Goal: Task Accomplishment & Management: Complete application form

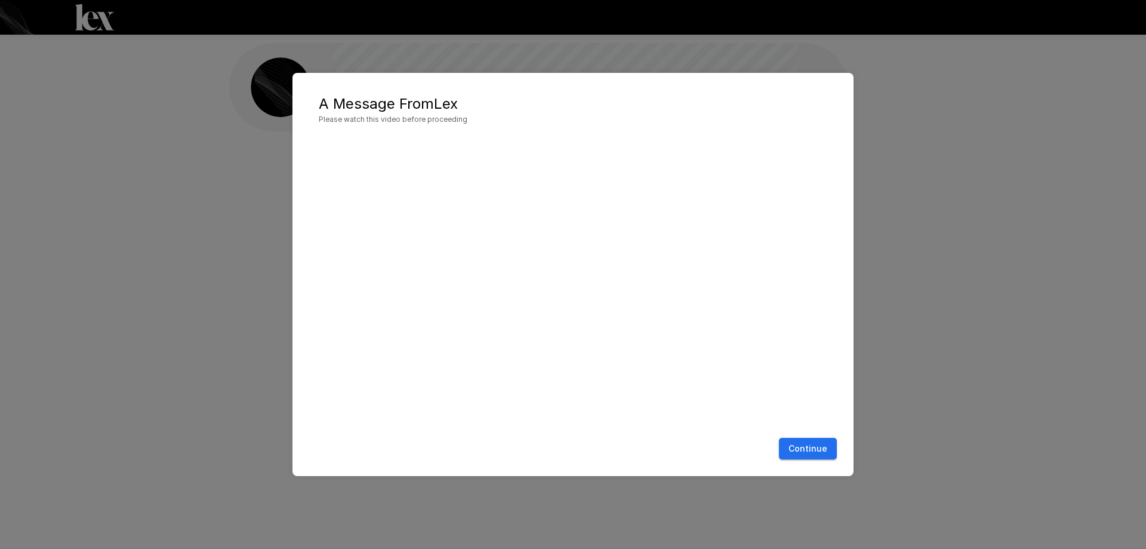
click at [818, 458] on button "Continue" at bounding box center [808, 449] width 58 height 22
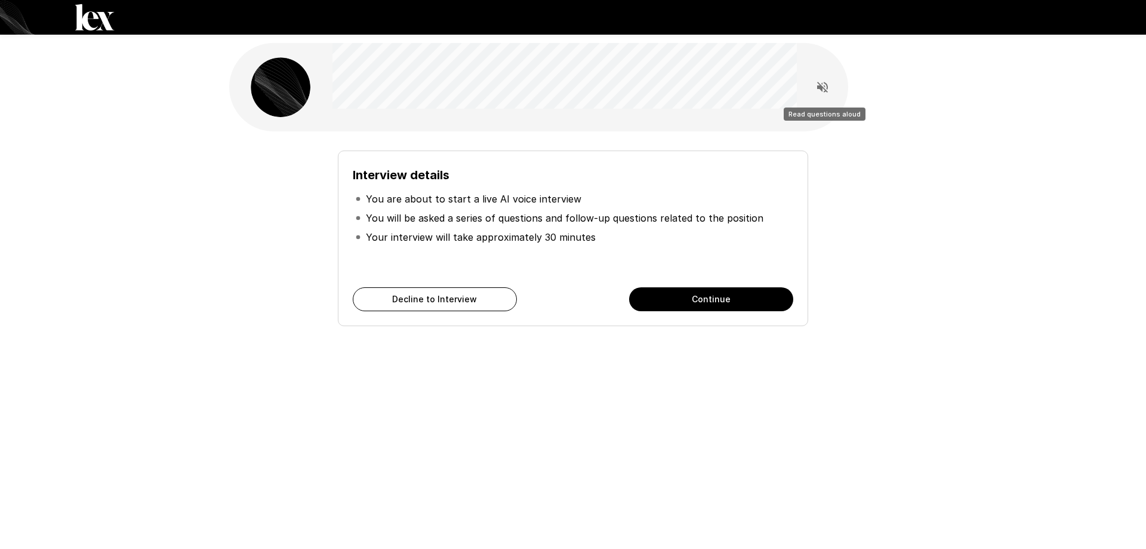
click at [818, 84] on icon "Read questions aloud" at bounding box center [822, 87] width 14 height 14
click at [828, 88] on icon "Stop reading questions aloud" at bounding box center [822, 87] width 14 height 14
click at [828, 89] on icon "Read questions aloud" at bounding box center [822, 87] width 14 height 14
click at [707, 301] on button "Continue" at bounding box center [711, 299] width 164 height 24
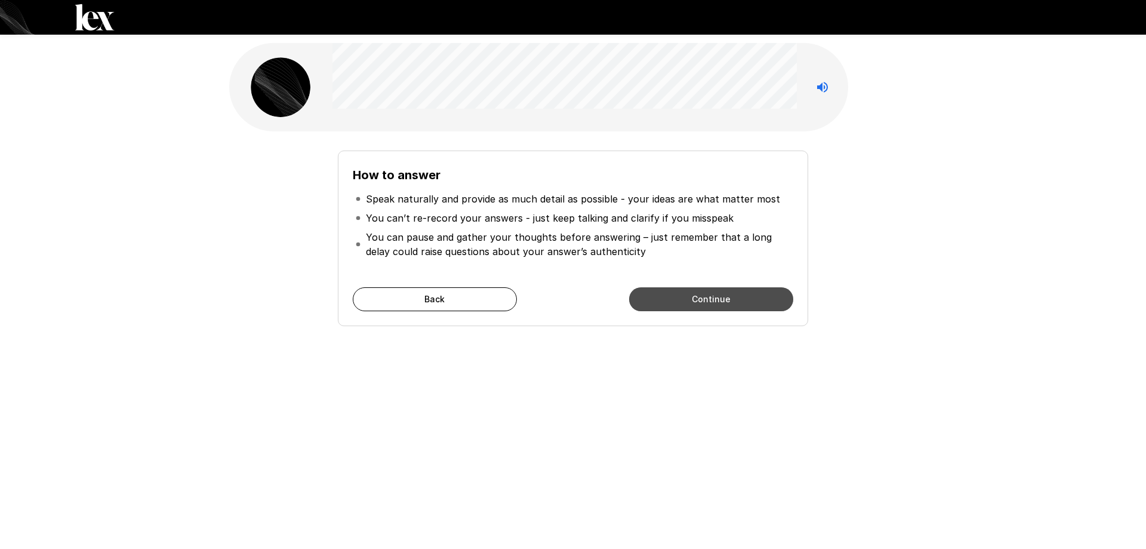
click at [694, 297] on button "Continue" at bounding box center [711, 299] width 164 height 24
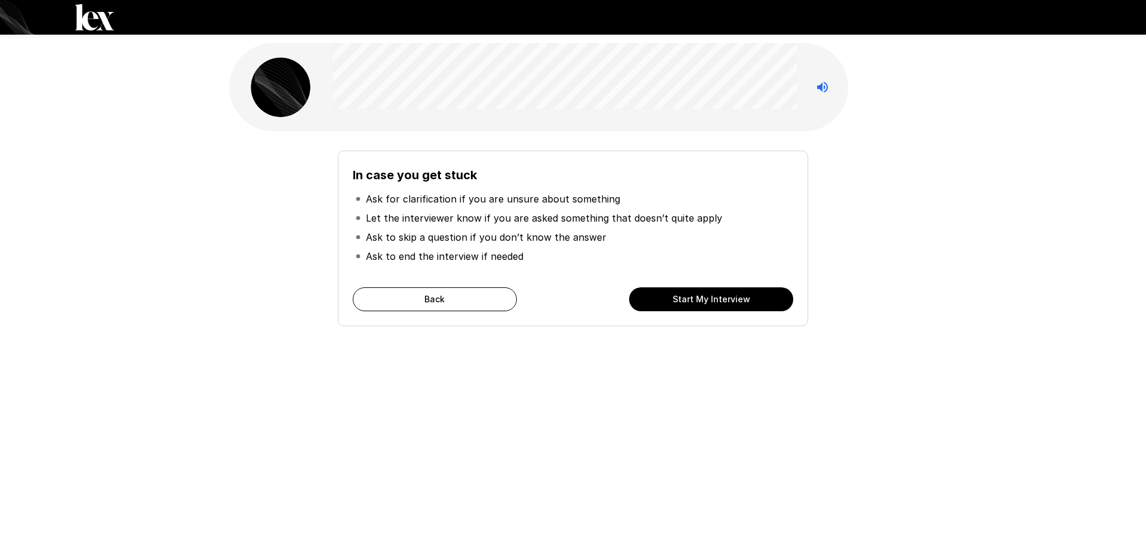
click at [694, 297] on button "Start My Interview" at bounding box center [711, 299] width 164 height 24
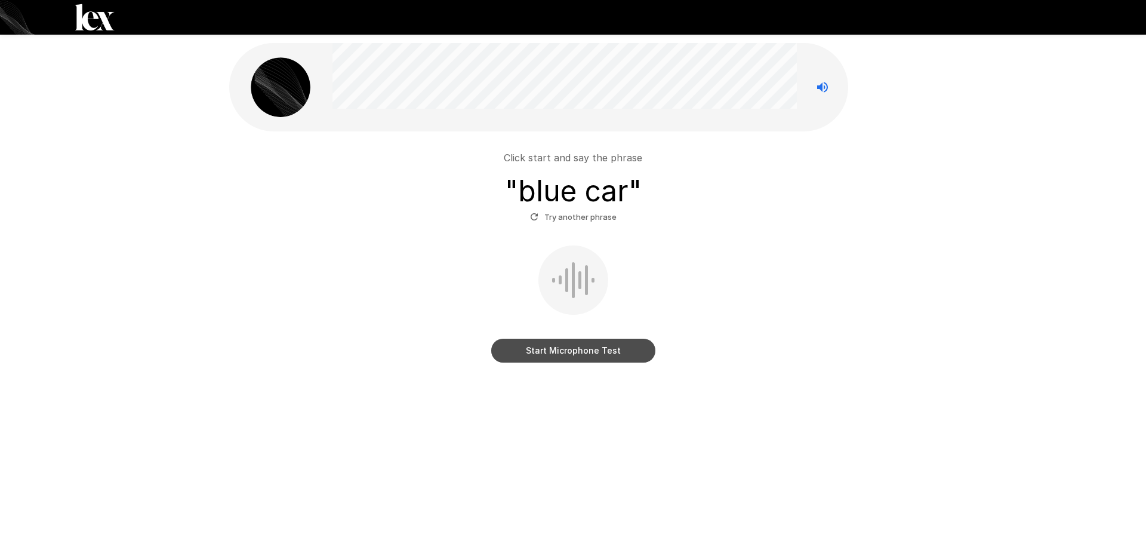
click at [575, 352] on button "Start Microphone Test" at bounding box center [573, 350] width 164 height 24
click at [575, 352] on button "Stop & Submit" at bounding box center [573, 350] width 164 height 24
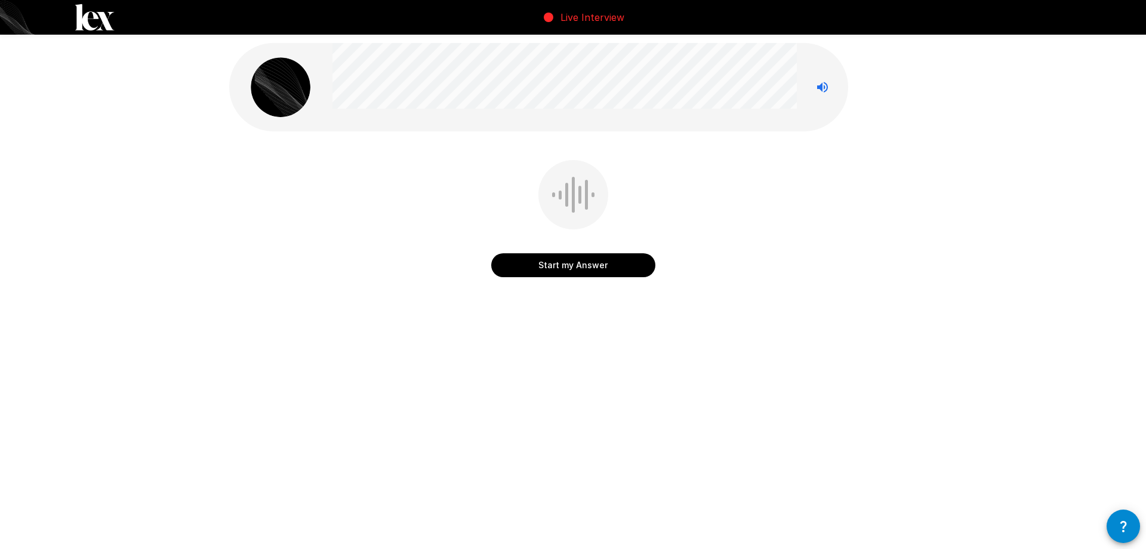
click at [569, 268] on button "Start my Answer" at bounding box center [573, 265] width 164 height 24
click at [567, 266] on button "Stop & Submit" at bounding box center [573, 265] width 164 height 24
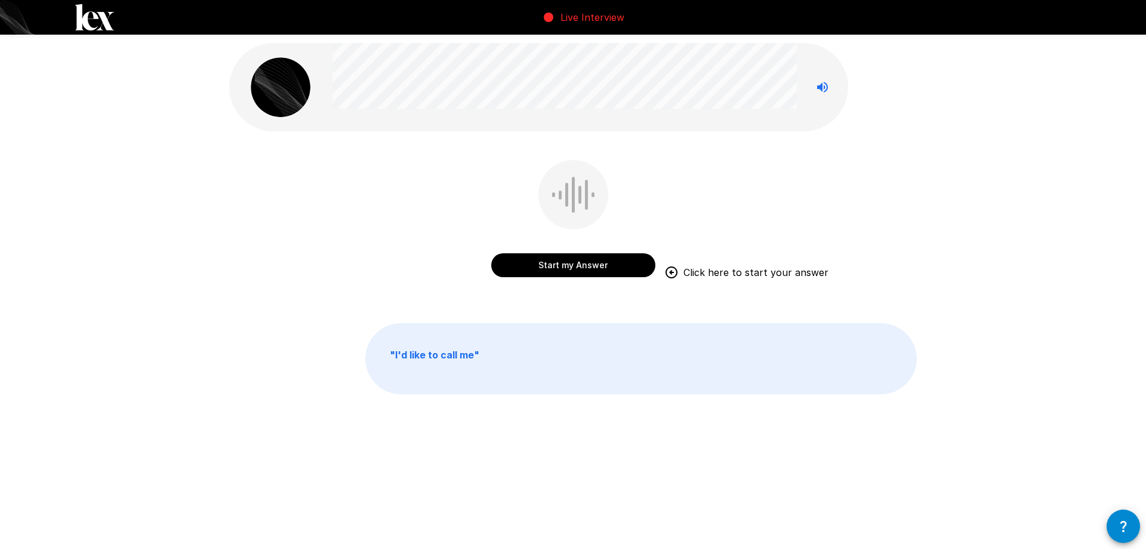
click at [464, 356] on b "" I'd like to call me "" at bounding box center [435, 355] width 90 height 12
click at [576, 263] on button "Start my Answer" at bounding box center [573, 265] width 164 height 24
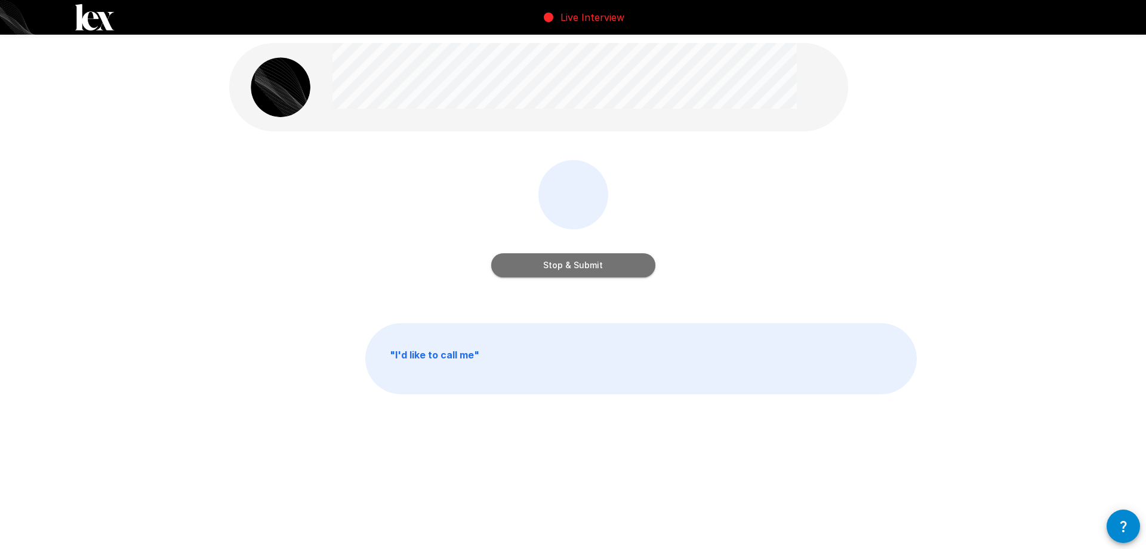
click at [574, 264] on button "Stop & Submit" at bounding box center [573, 265] width 164 height 24
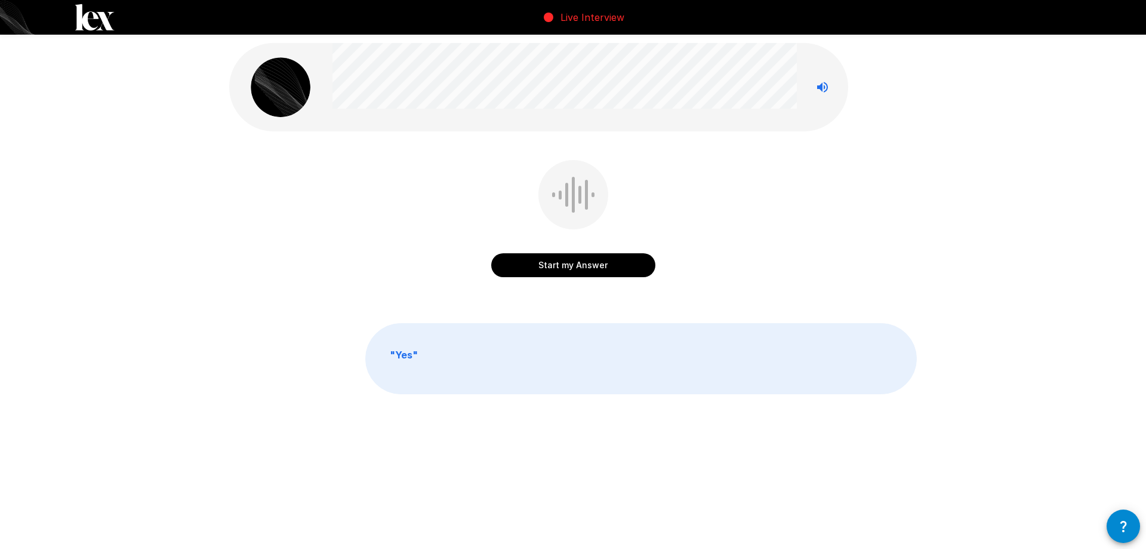
click at [561, 264] on button "Start my Answer" at bounding box center [573, 265] width 164 height 24
click at [559, 264] on button "Stop & Submit" at bounding box center [573, 265] width 164 height 24
click at [572, 266] on button "Start my Answer" at bounding box center [573, 265] width 164 height 24
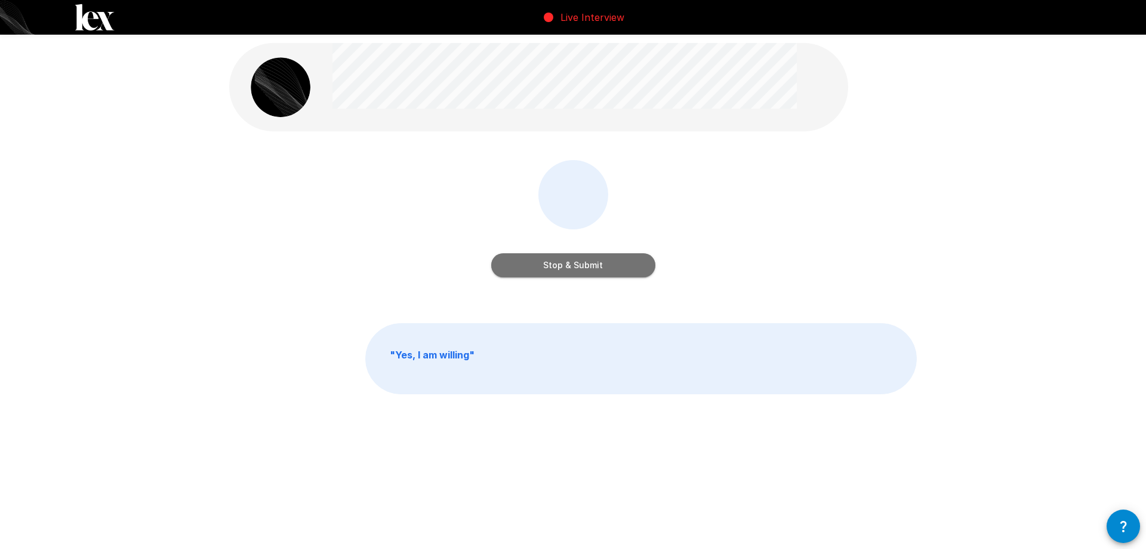
click at [568, 263] on button "Stop & Submit" at bounding box center [573, 265] width 164 height 24
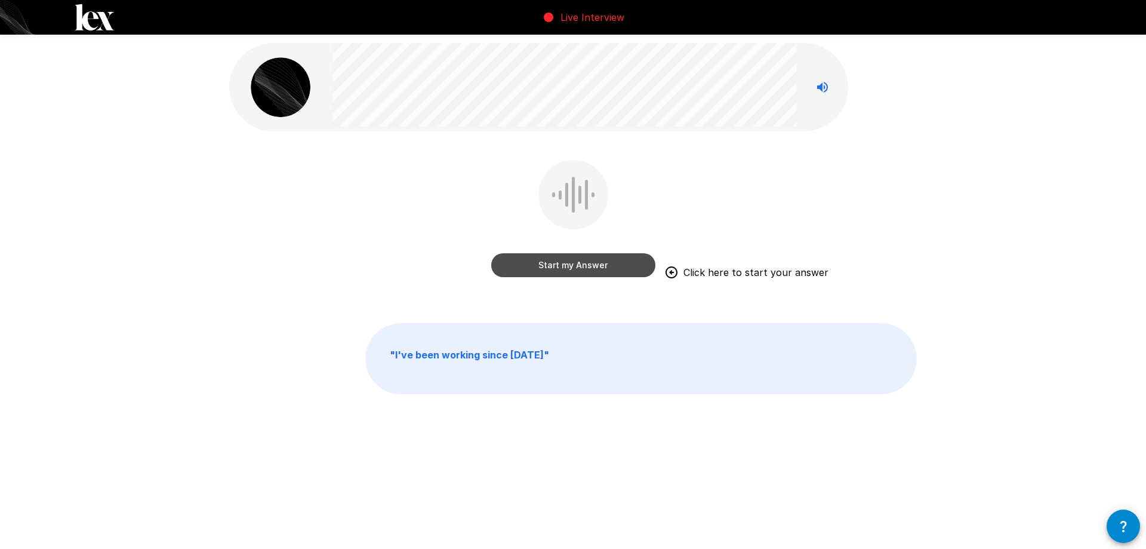
click at [568, 263] on button "Start my Answer" at bounding box center [573, 265] width 164 height 24
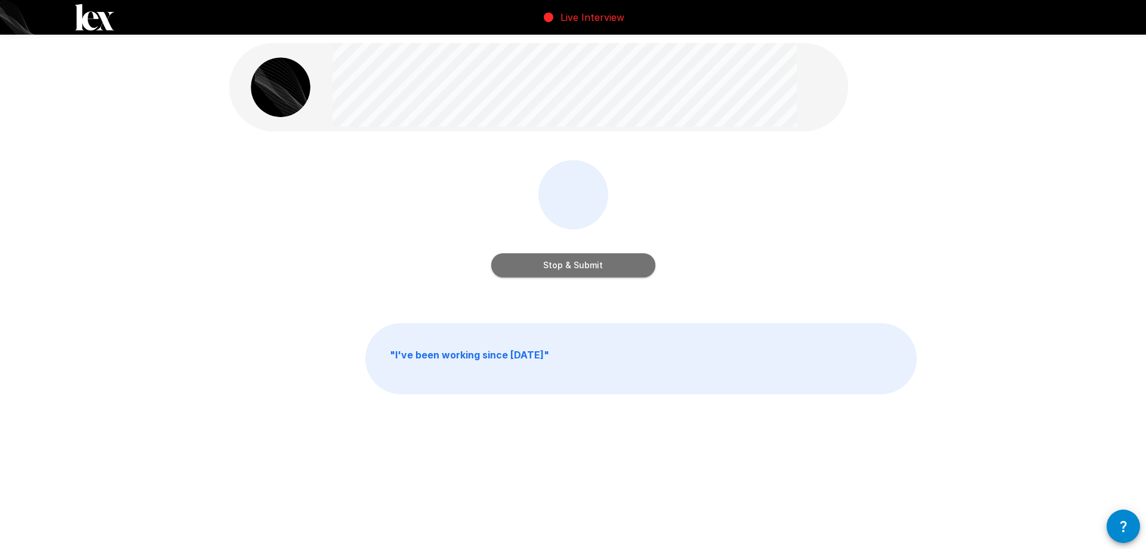
click at [568, 262] on button "Stop & Submit" at bounding box center [573, 265] width 164 height 24
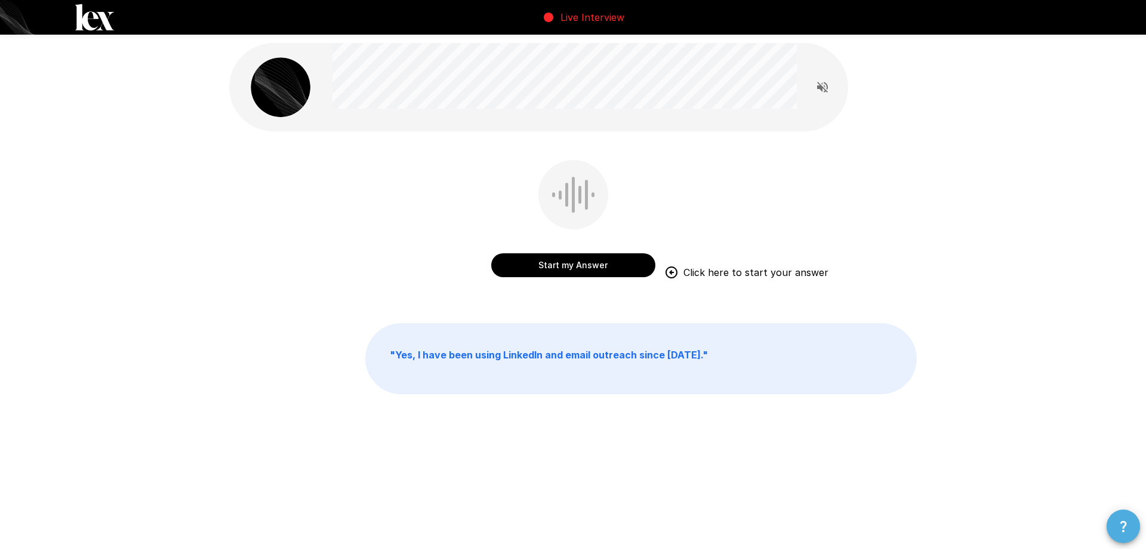
click at [1125, 524] on icon "button" at bounding box center [1123, 526] width 7 height 11
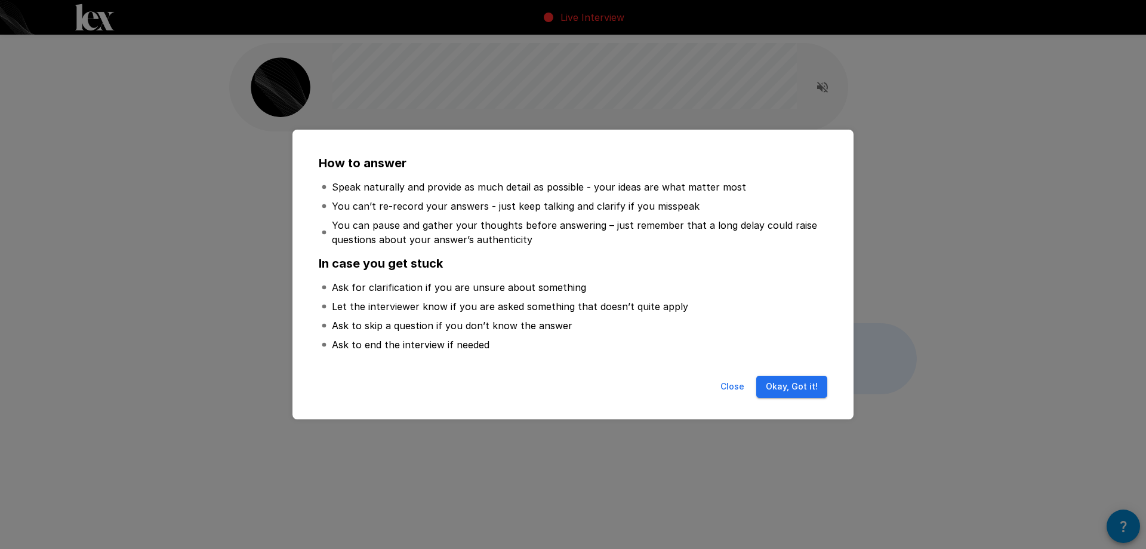
click at [793, 393] on button "Okay, Got it!" at bounding box center [791, 386] width 71 height 22
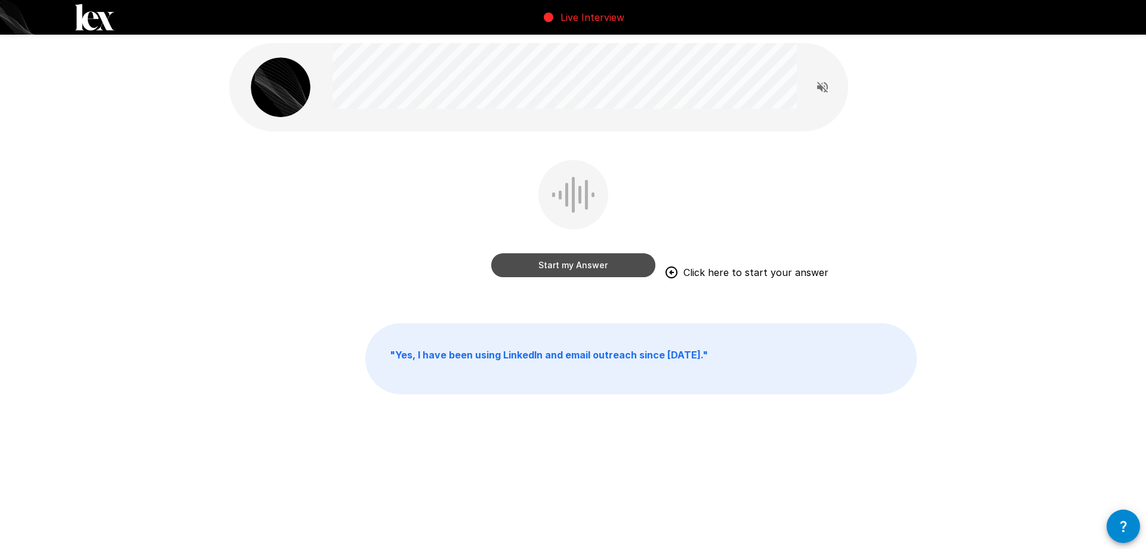
click at [563, 265] on button "Start my Answer" at bounding box center [573, 265] width 164 height 24
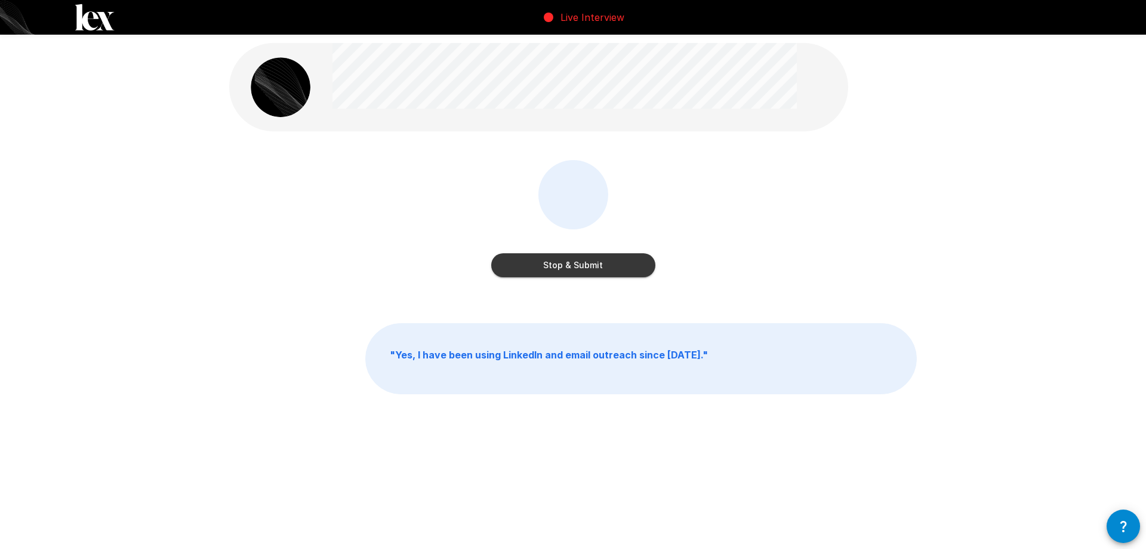
click at [567, 268] on button "Stop & Submit" at bounding box center [573, 265] width 164 height 24
